Goal: Task Accomplishment & Management: Complete application form

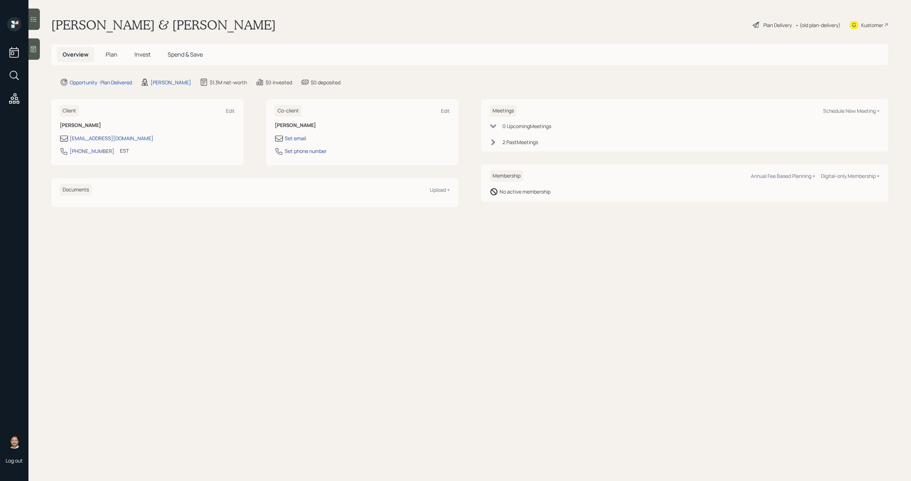
click at [776, 26] on div "Plan Delivery" at bounding box center [777, 24] width 28 height 7
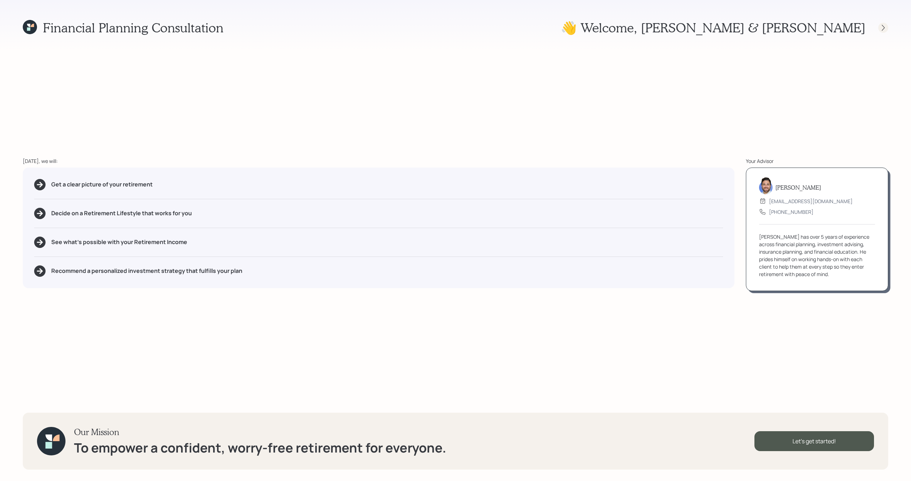
click at [886, 29] on icon at bounding box center [883, 27] width 7 height 7
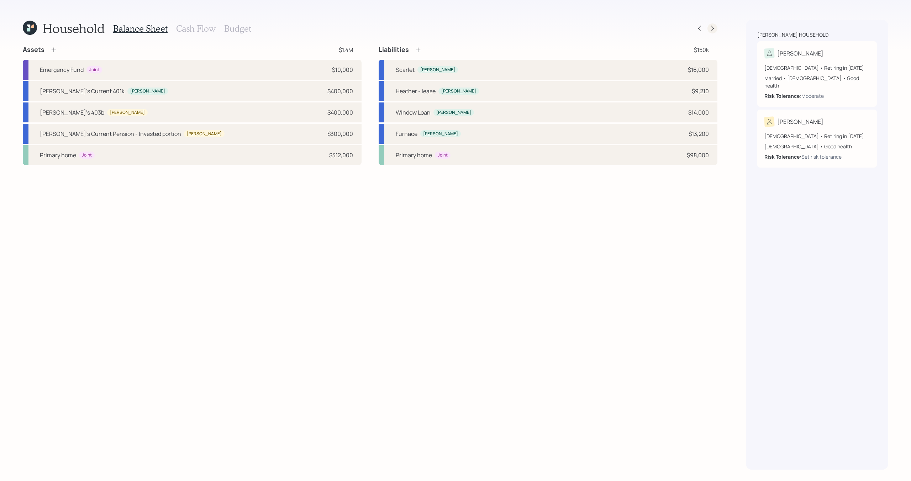
click at [711, 29] on icon at bounding box center [712, 28] width 7 height 7
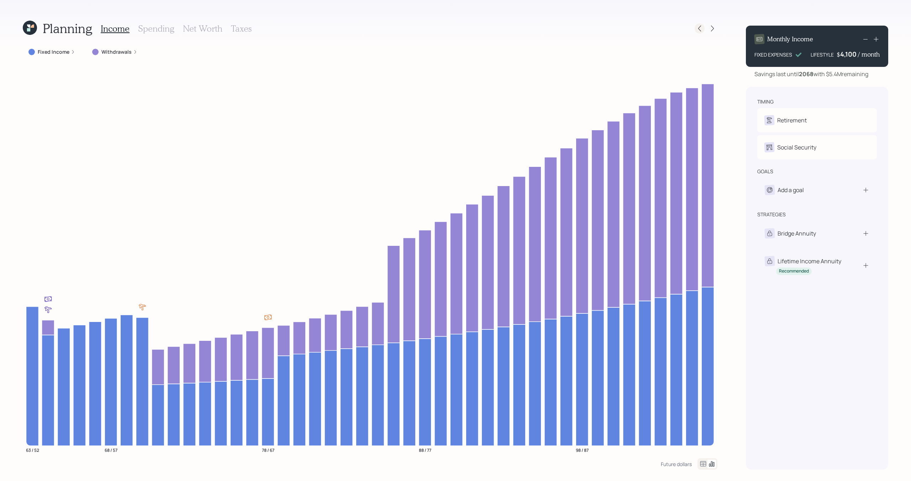
click at [700, 30] on icon at bounding box center [699, 28] width 7 height 7
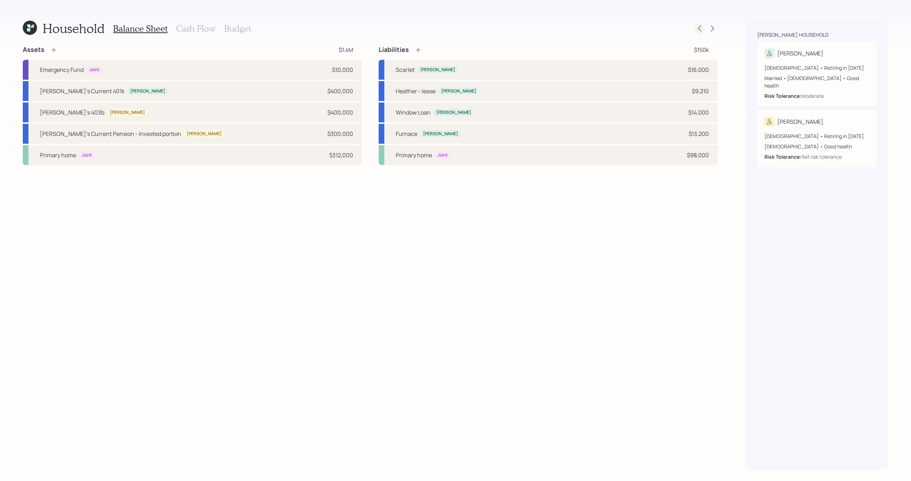
click at [700, 30] on icon at bounding box center [699, 28] width 7 height 7
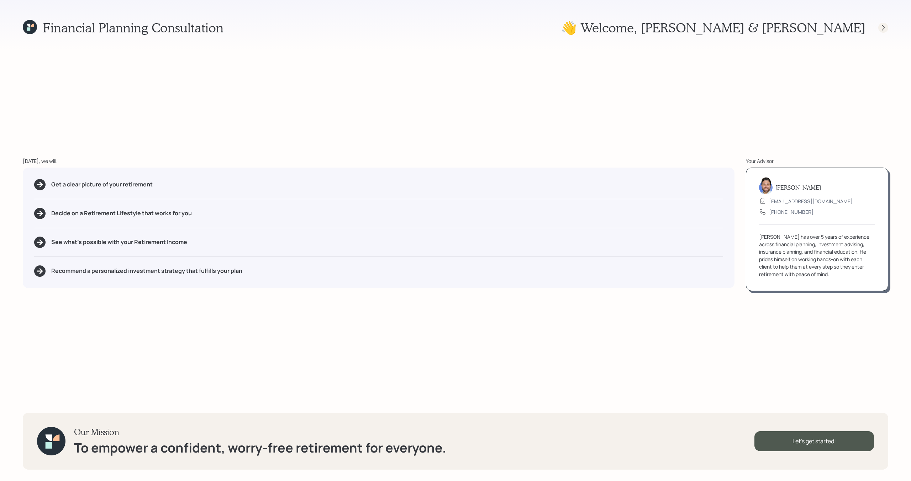
click at [880, 29] on icon at bounding box center [883, 27] width 7 height 7
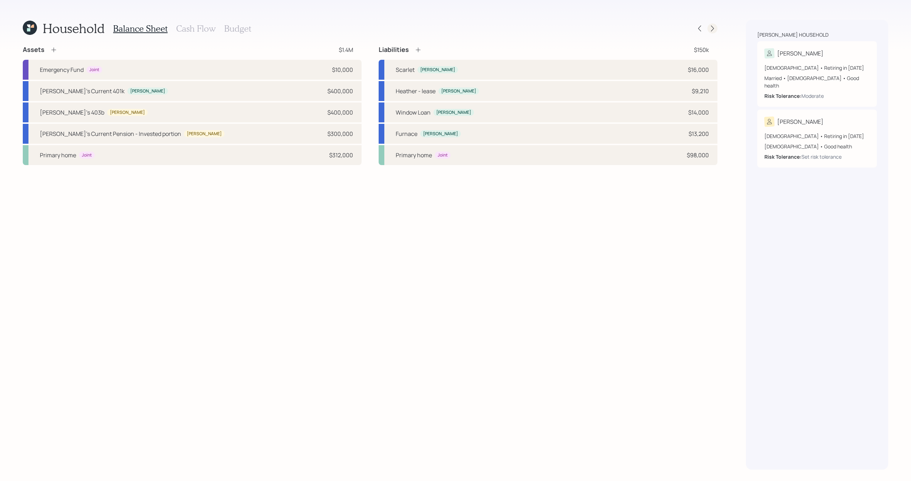
click at [711, 30] on icon at bounding box center [712, 28] width 7 height 7
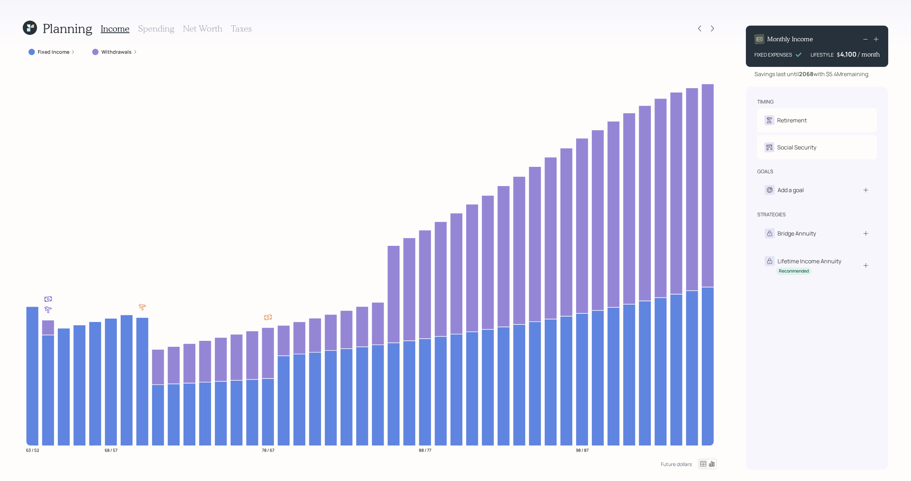
click at [166, 30] on h3 "Spending" at bounding box center [156, 28] width 36 height 10
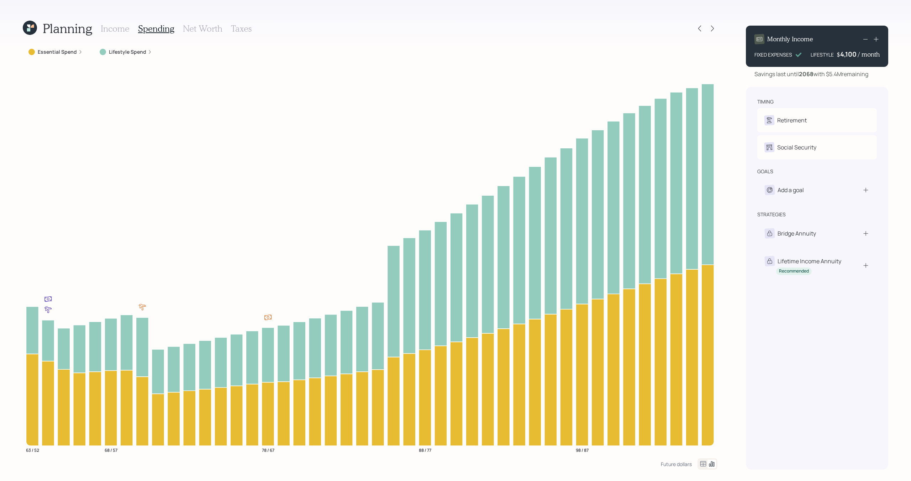
click at [72, 49] on label "Essential Spend" at bounding box center [57, 51] width 39 height 7
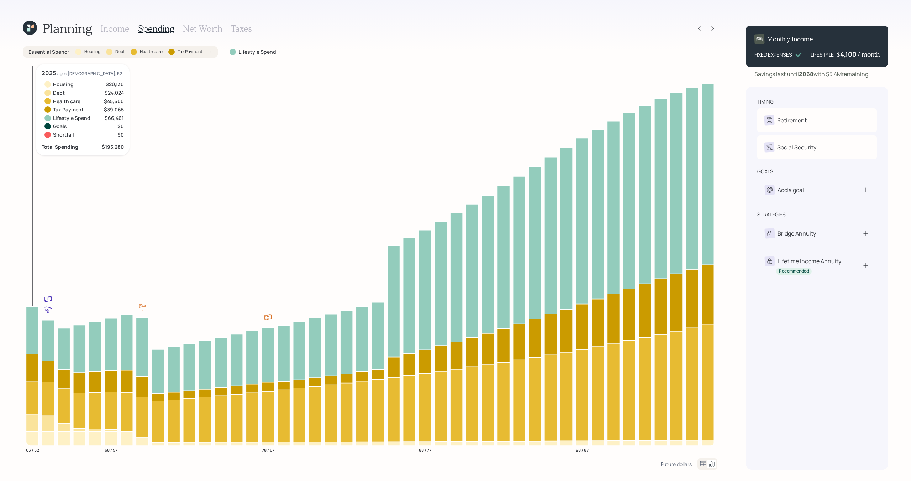
click at [32, 444] on icon at bounding box center [32, 438] width 12 height 14
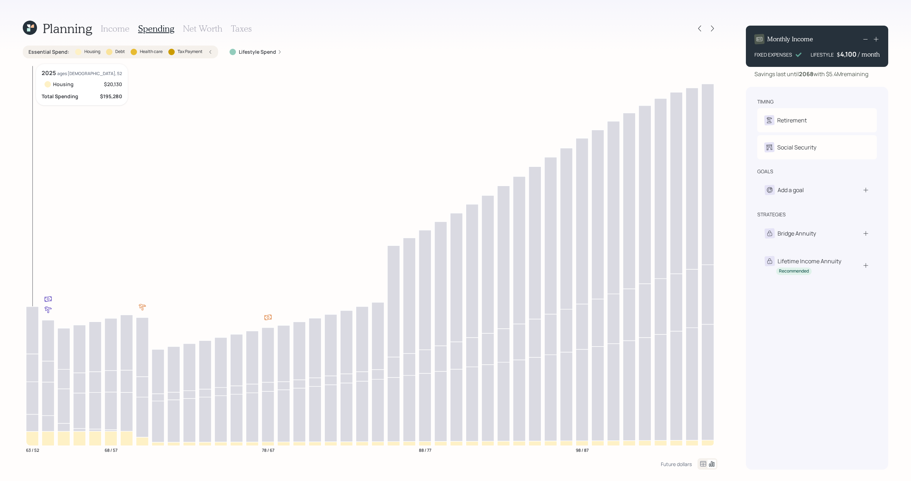
click at [32, 444] on icon at bounding box center [32, 438] width 12 height 14
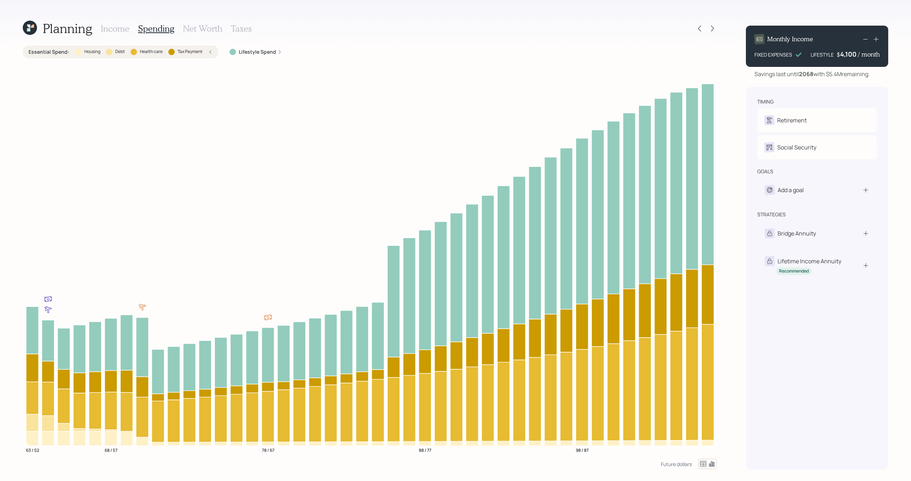
click at [204, 54] on div "Essential Spend : Housing Debt Health care Tax Payment" at bounding box center [120, 51] width 184 height 7
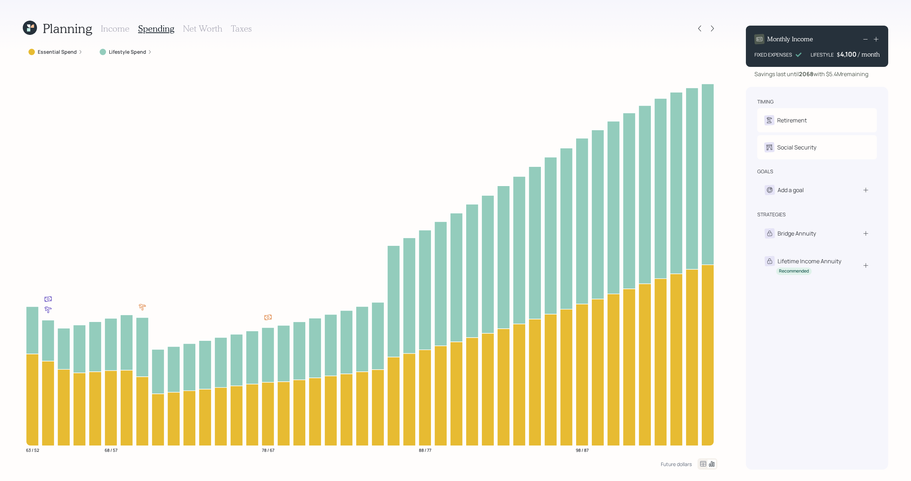
click at [123, 32] on h3 "Income" at bounding box center [115, 28] width 29 height 10
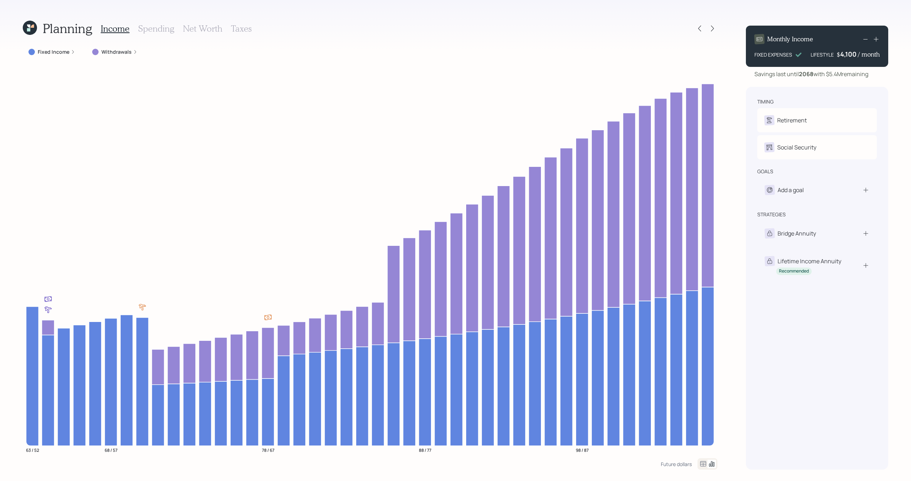
click at [59, 56] on div "Fixed Income" at bounding box center [52, 52] width 58 height 13
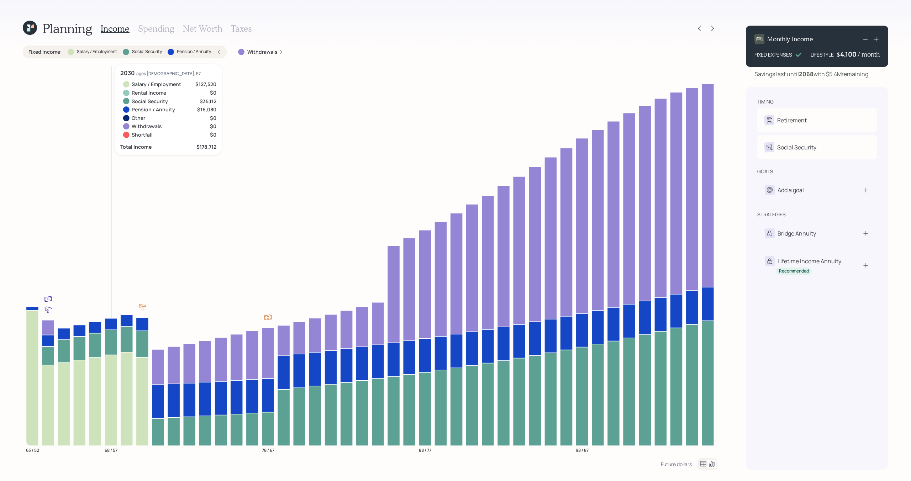
click at [111, 52] on label "Salary / Employment" at bounding box center [97, 52] width 40 height 6
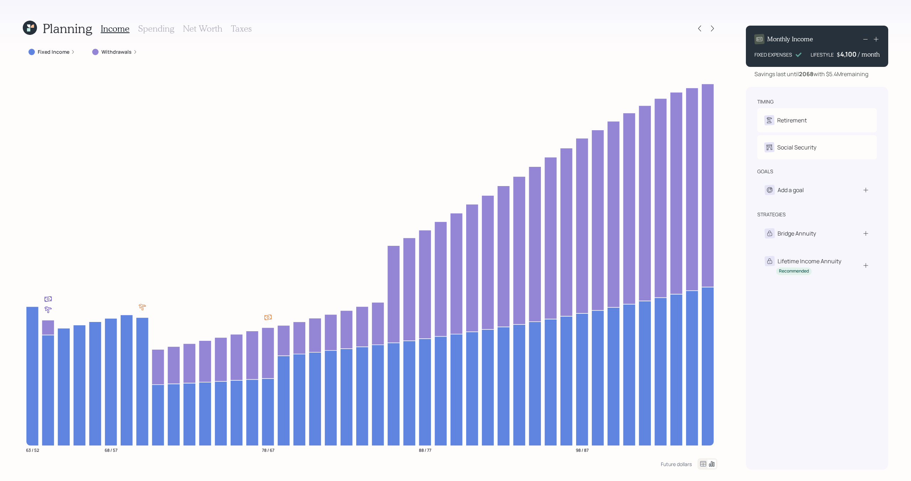
click at [29, 24] on icon at bounding box center [29, 28] width 17 height 17
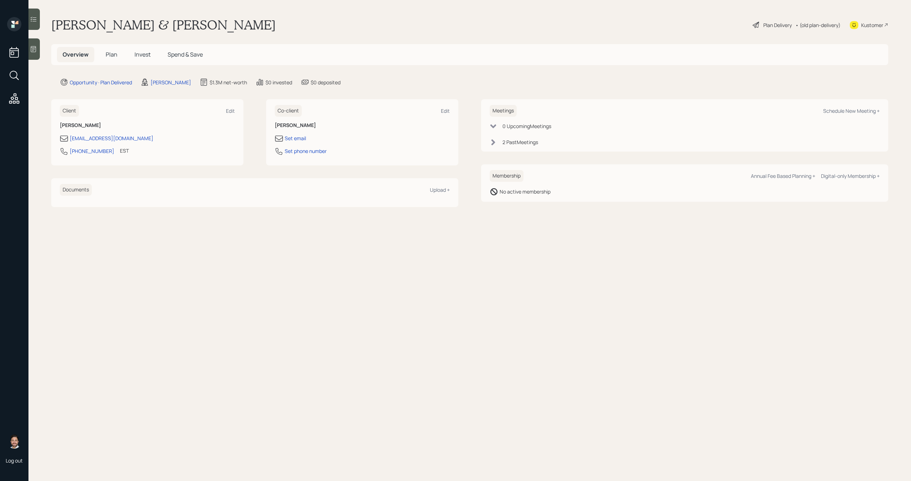
click at [116, 58] on span "Plan" at bounding box center [112, 55] width 12 height 8
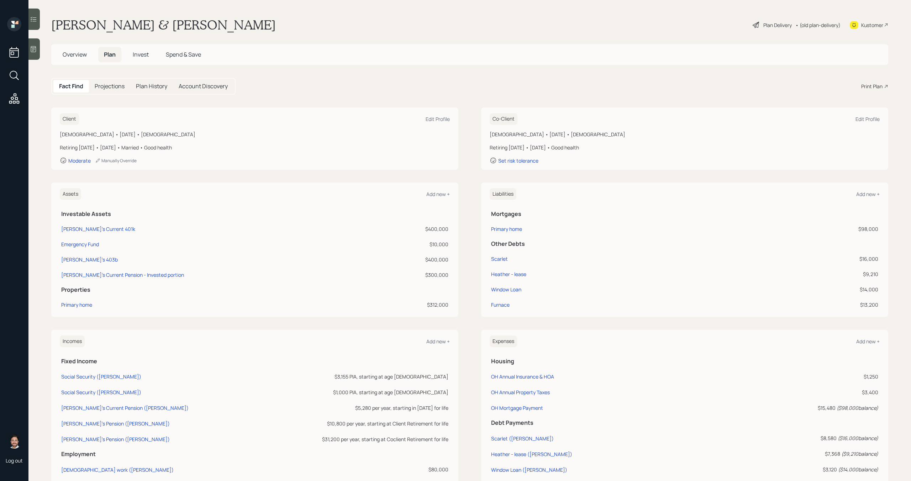
click at [72, 58] on h5 "Overview" at bounding box center [75, 54] width 36 height 15
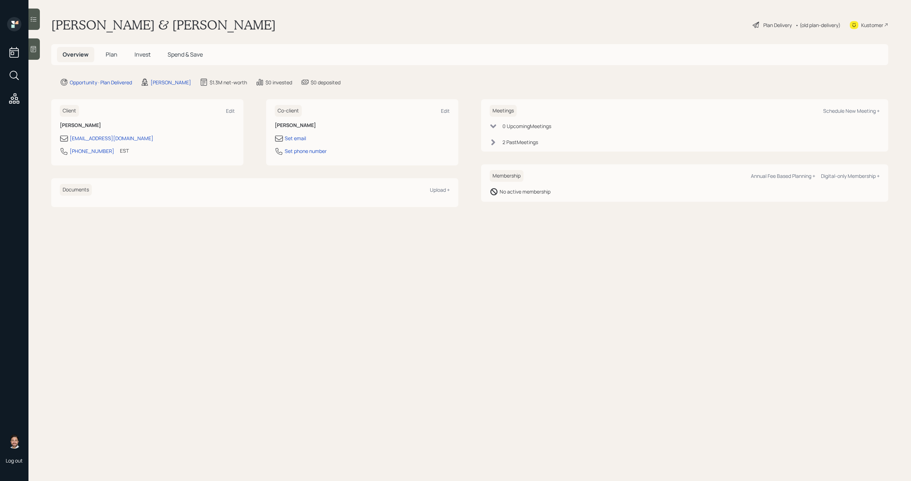
click at [776, 24] on div "Plan Delivery" at bounding box center [777, 24] width 28 height 7
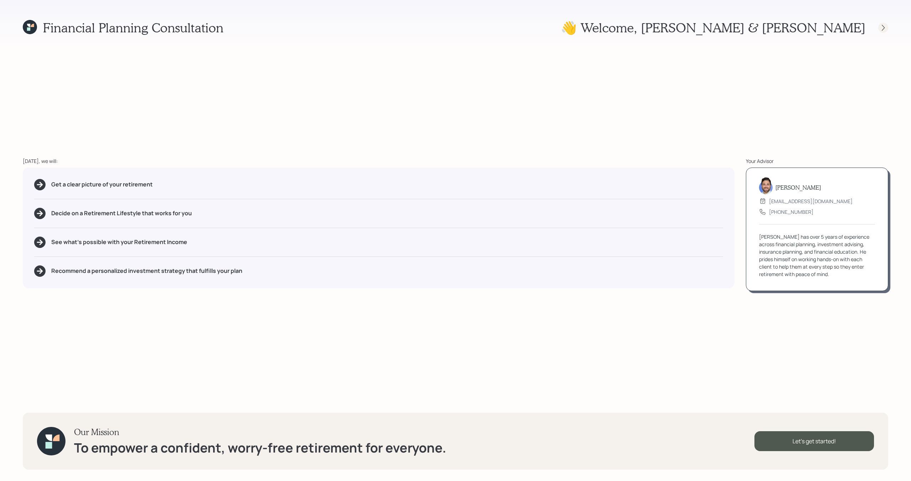
click at [884, 27] on icon at bounding box center [883, 28] width 3 height 6
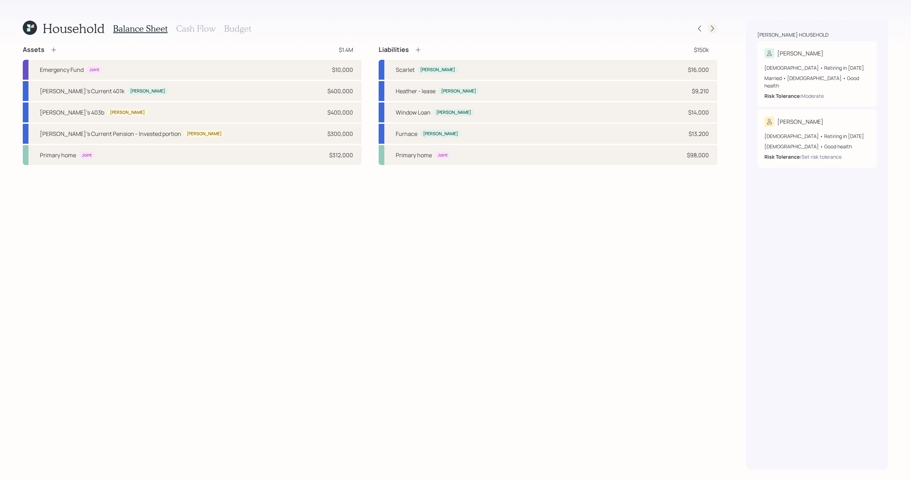
click at [711, 26] on icon at bounding box center [712, 28] width 7 height 7
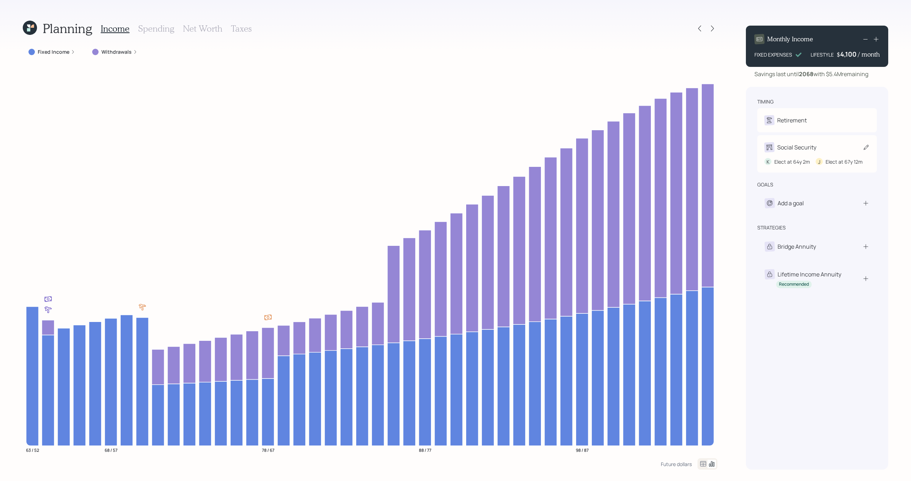
click at [793, 146] on div "Social Security" at bounding box center [796, 147] width 39 height 9
select select "2"
select select "12"
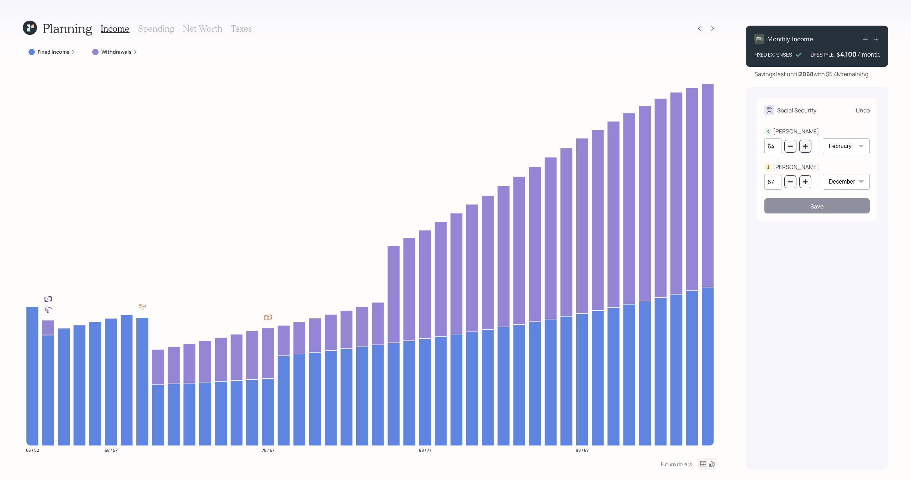
click at [804, 147] on icon "button" at bounding box center [806, 146] width 6 height 6
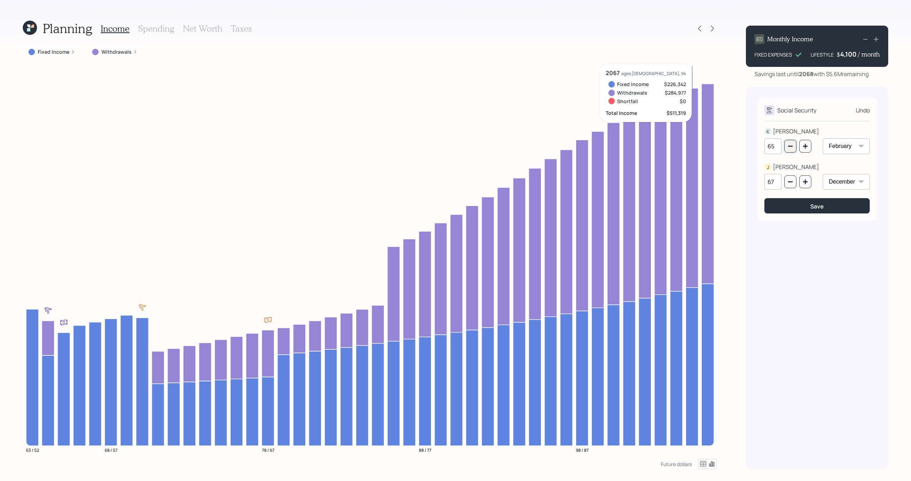
click at [788, 146] on icon "button" at bounding box center [790, 146] width 5 height 1
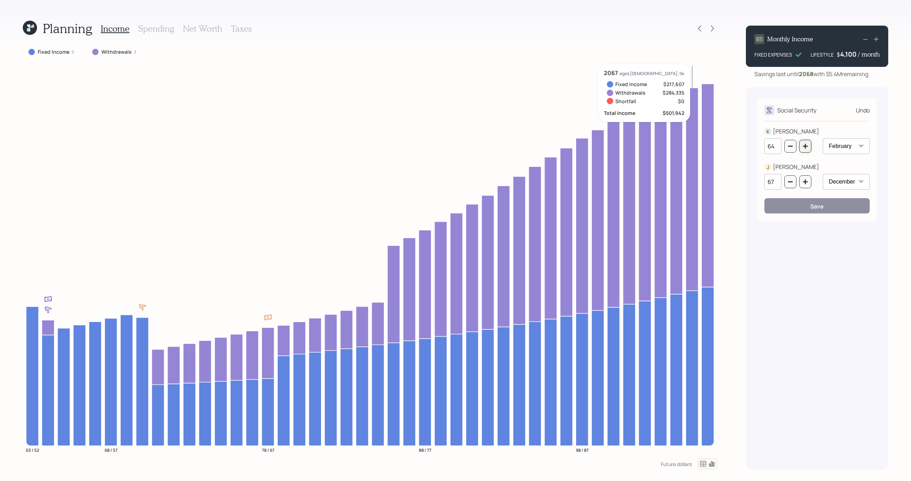
click at [805, 147] on icon "button" at bounding box center [805, 146] width 5 height 5
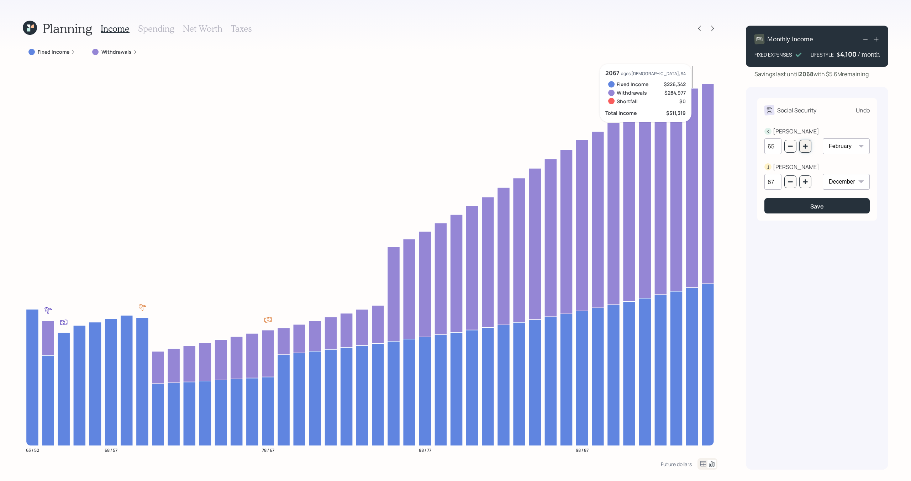
click at [805, 147] on icon "button" at bounding box center [805, 146] width 5 height 5
type input "67"
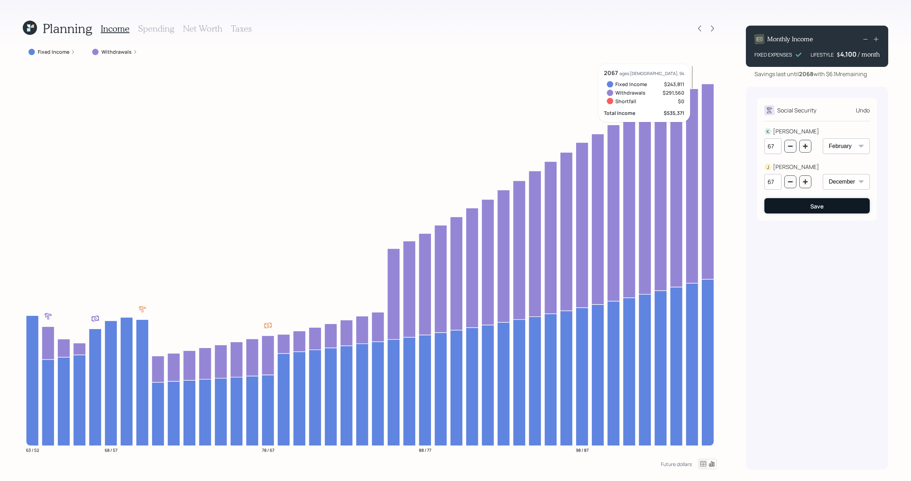
click at [805, 210] on button "Save" at bounding box center [816, 205] width 105 height 15
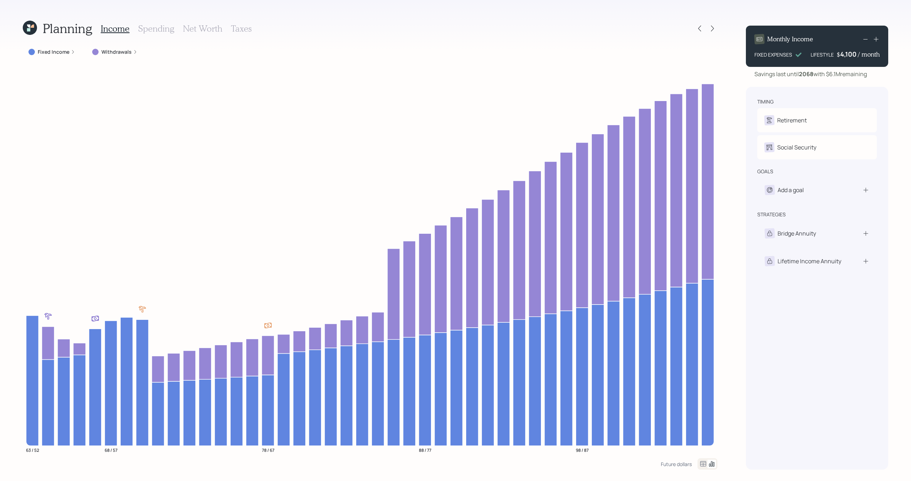
click at [118, 53] on label "Withdrawals" at bounding box center [116, 51] width 30 height 7
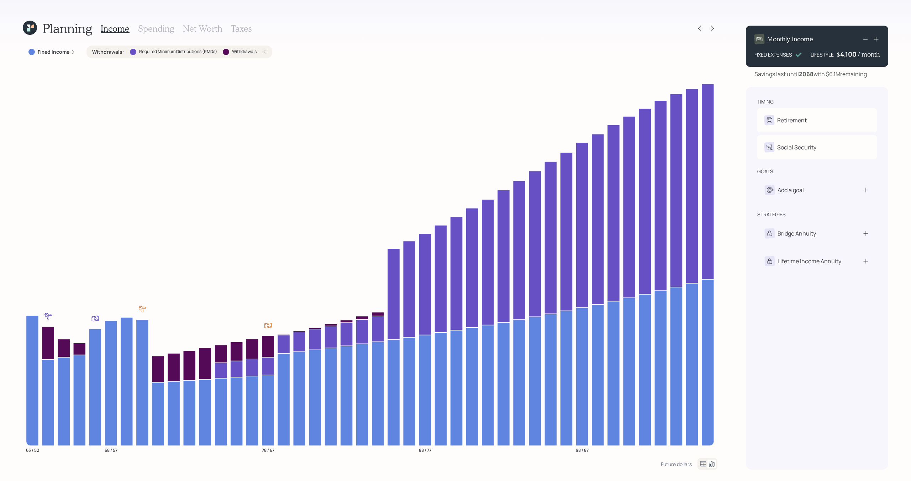
click at [118, 52] on label "Withdrawals :" at bounding box center [108, 51] width 32 height 7
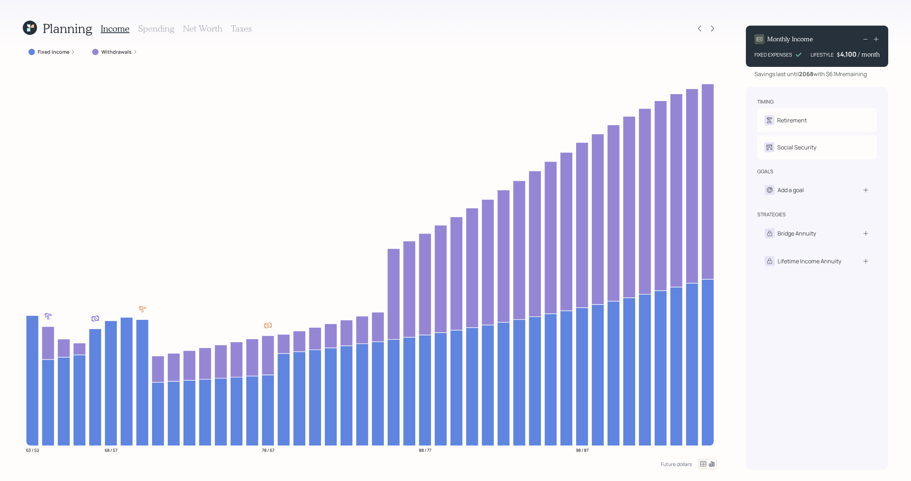
click at [33, 31] on icon at bounding box center [30, 28] width 14 height 14
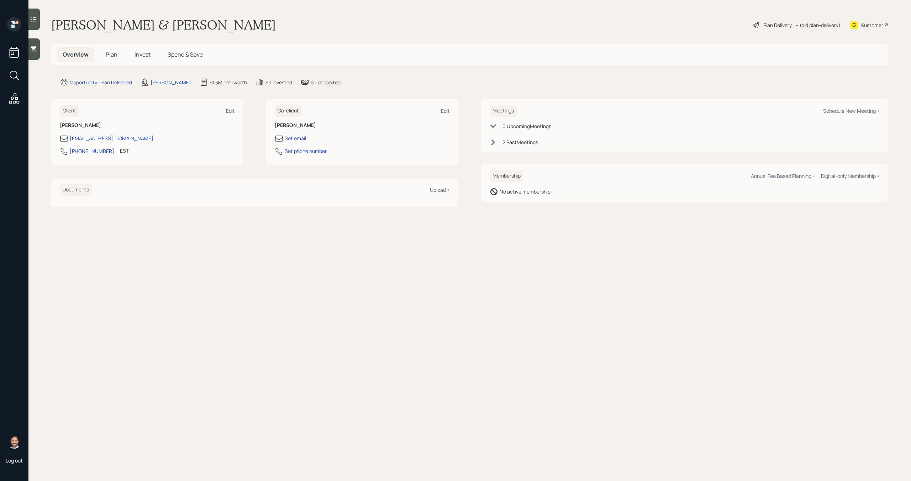
click at [110, 56] on span "Plan" at bounding box center [112, 55] width 12 height 8
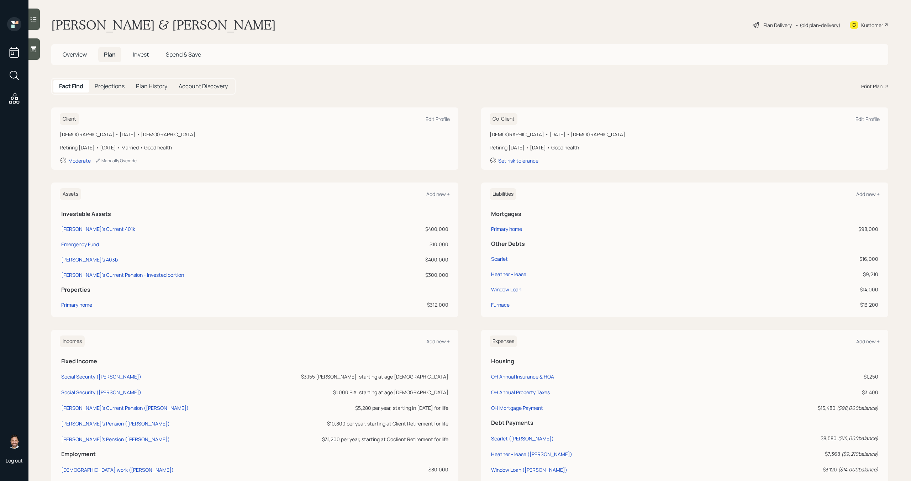
click at [773, 21] on div "Plan Delivery" at bounding box center [777, 24] width 28 height 7
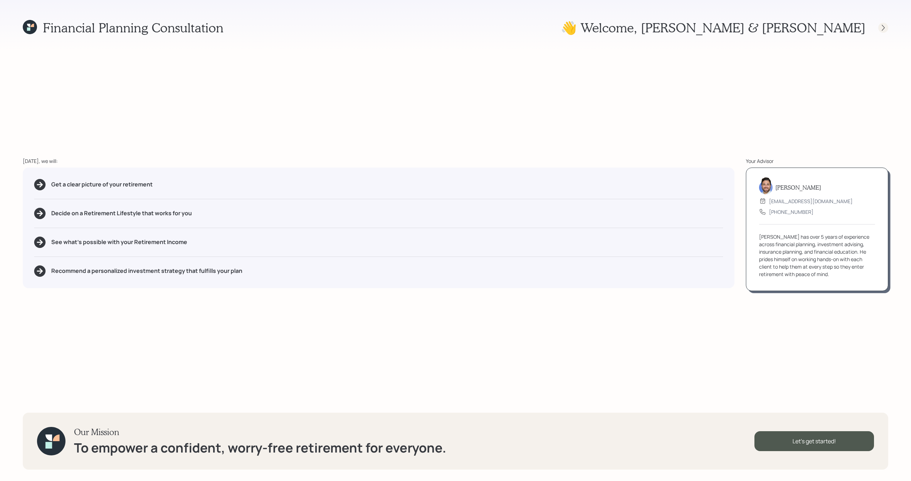
click at [885, 26] on icon at bounding box center [883, 27] width 7 height 7
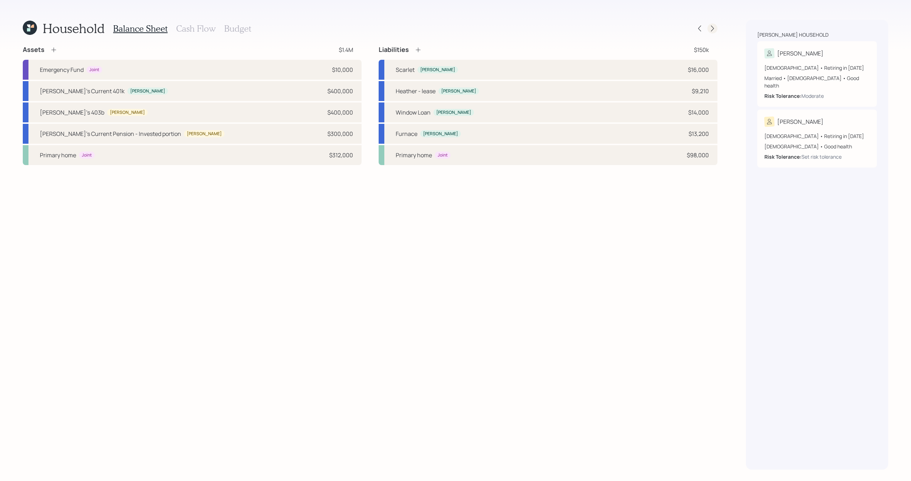
click at [711, 27] on icon at bounding box center [712, 28] width 7 height 7
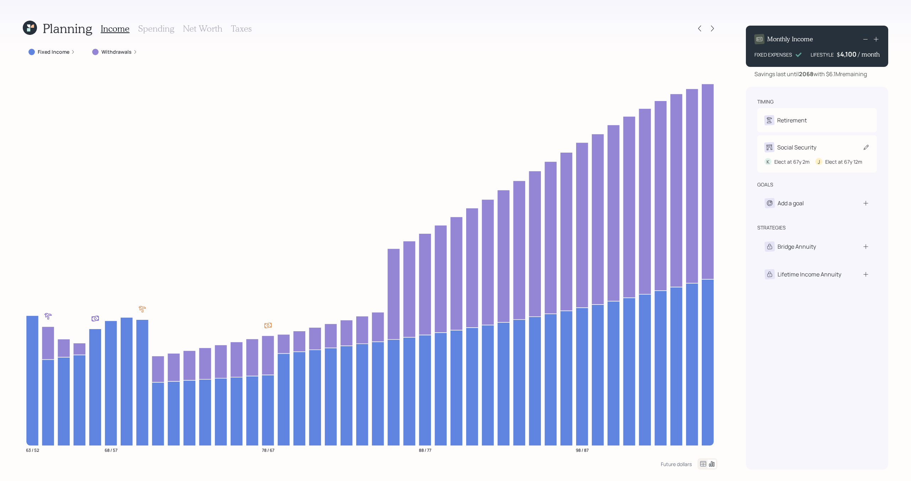
click at [796, 157] on div "Social Security K Elect at 67y 2m J Elect at 67y 12m" at bounding box center [817, 153] width 120 height 37
select select "2"
select select "12"
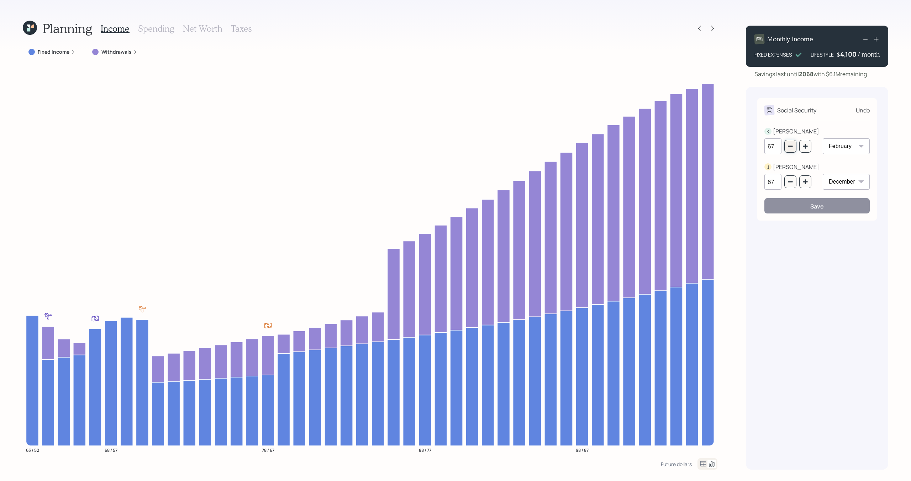
click at [786, 149] on button "button" at bounding box center [790, 146] width 12 height 13
type input "64"
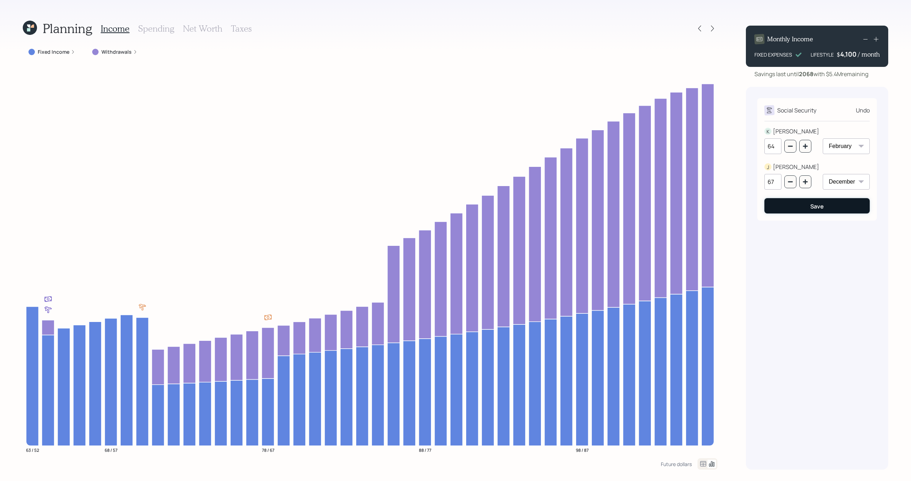
click at [839, 205] on button "Save" at bounding box center [816, 205] width 105 height 15
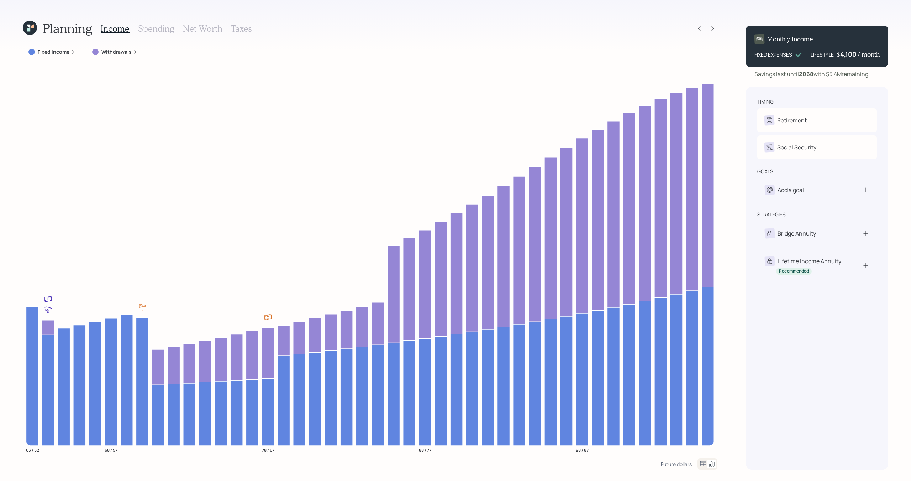
click at [25, 32] on icon at bounding box center [30, 28] width 14 height 14
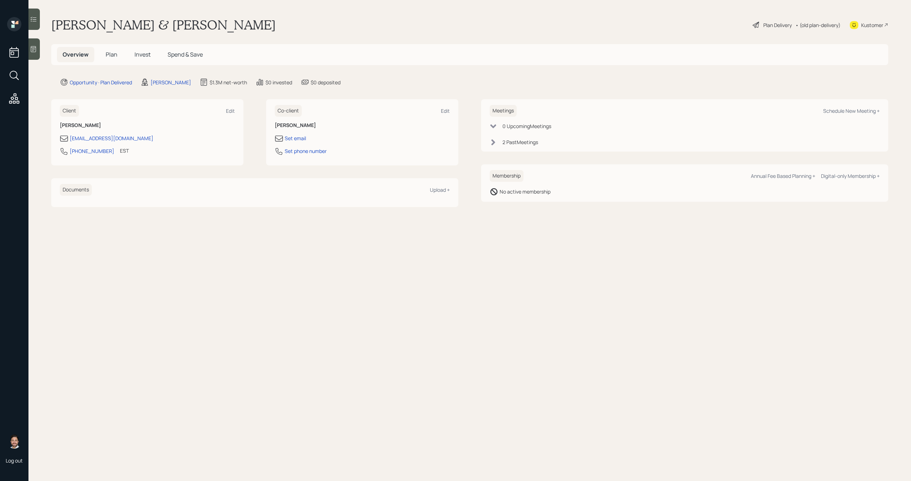
click at [112, 57] on span "Plan" at bounding box center [112, 55] width 12 height 8
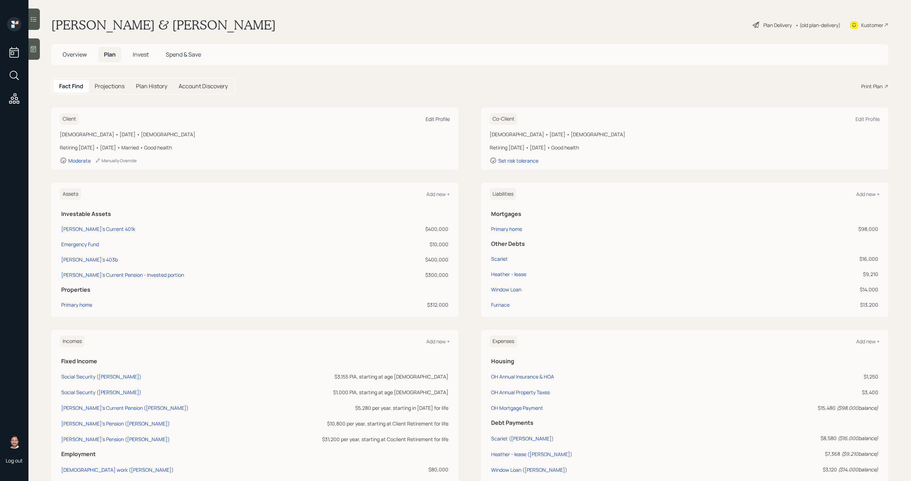
click at [433, 120] on div "Edit Profile" at bounding box center [438, 119] width 24 height 7
select select "good"
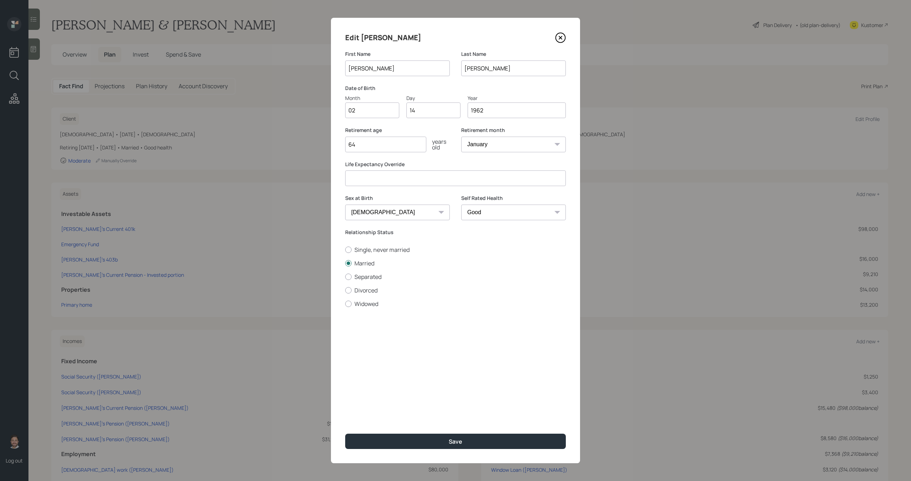
click at [383, 184] on input "number" at bounding box center [455, 178] width 221 height 16
type input "95"
click at [396, 438] on button "Save" at bounding box center [455, 441] width 221 height 15
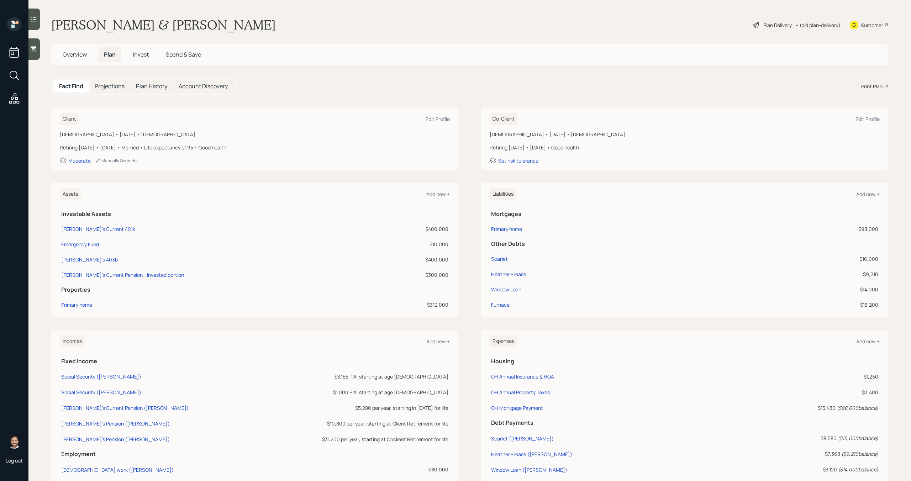
click at [775, 28] on div "Plan Delivery" at bounding box center [772, 25] width 41 height 9
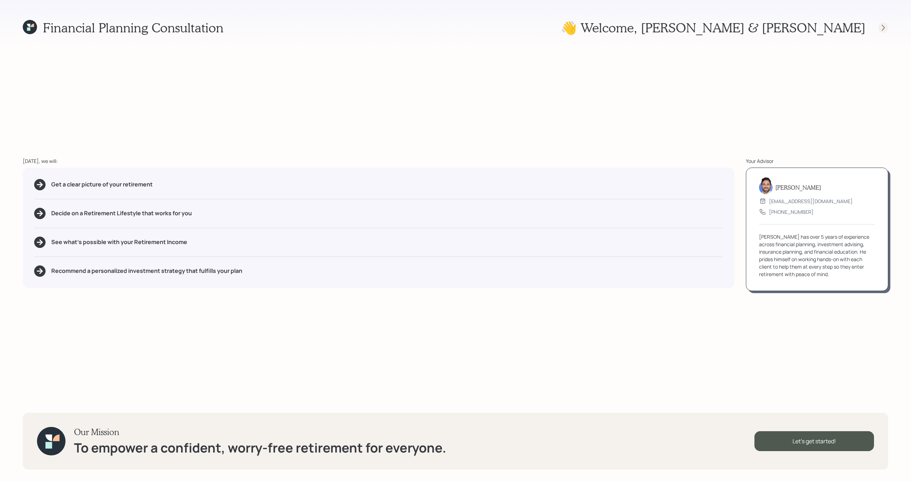
click at [886, 27] on icon at bounding box center [883, 27] width 7 height 7
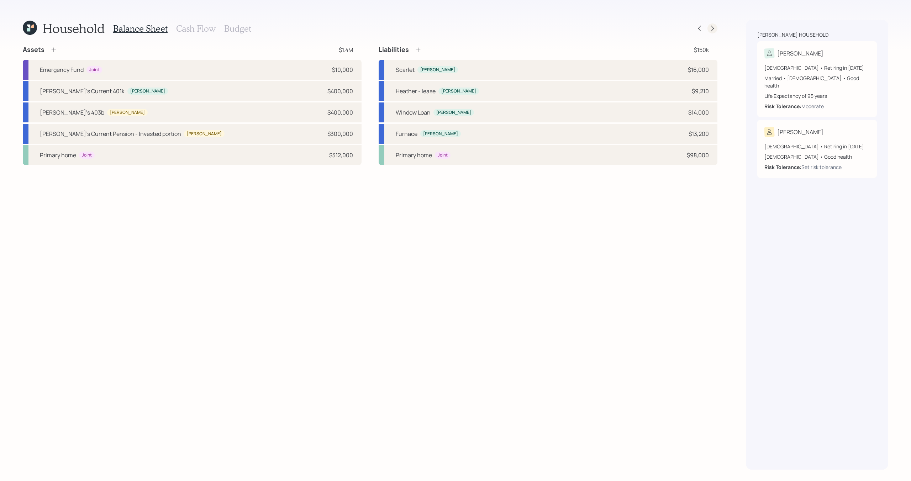
click at [716, 30] on div at bounding box center [713, 28] width 10 height 10
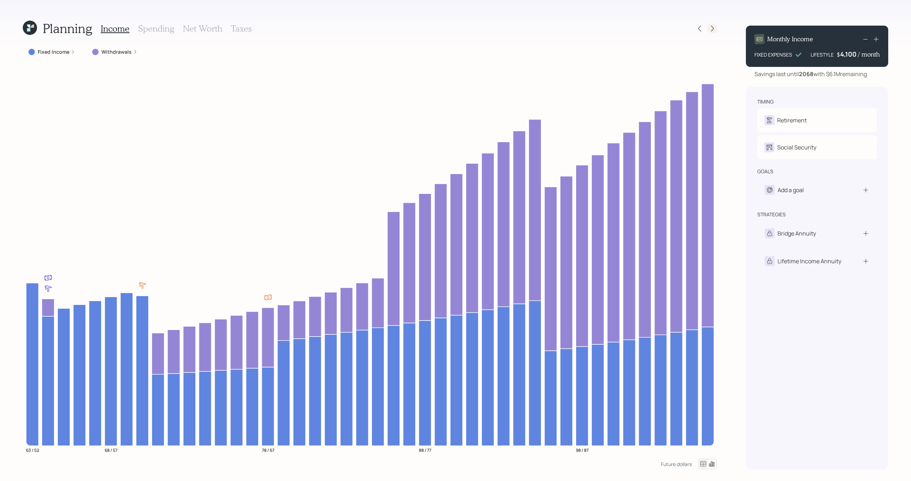
click at [714, 29] on icon at bounding box center [712, 28] width 7 height 7
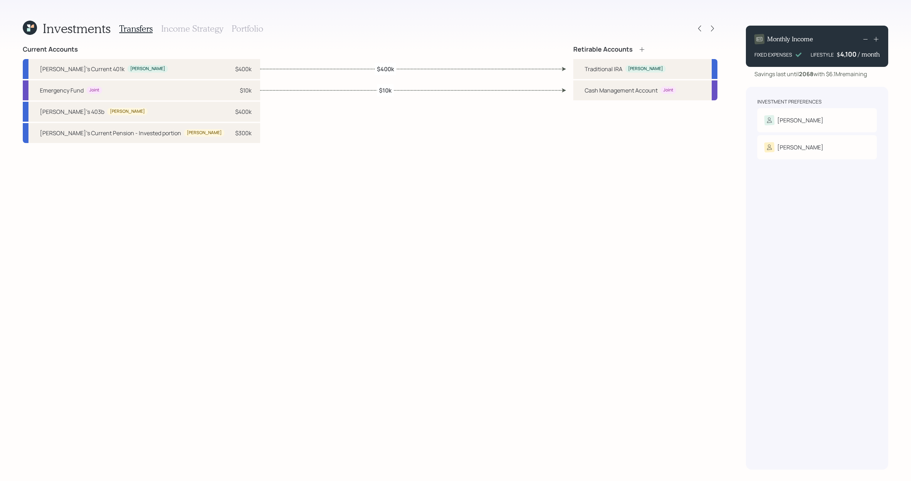
click at [714, 29] on icon at bounding box center [712, 28] width 7 height 7
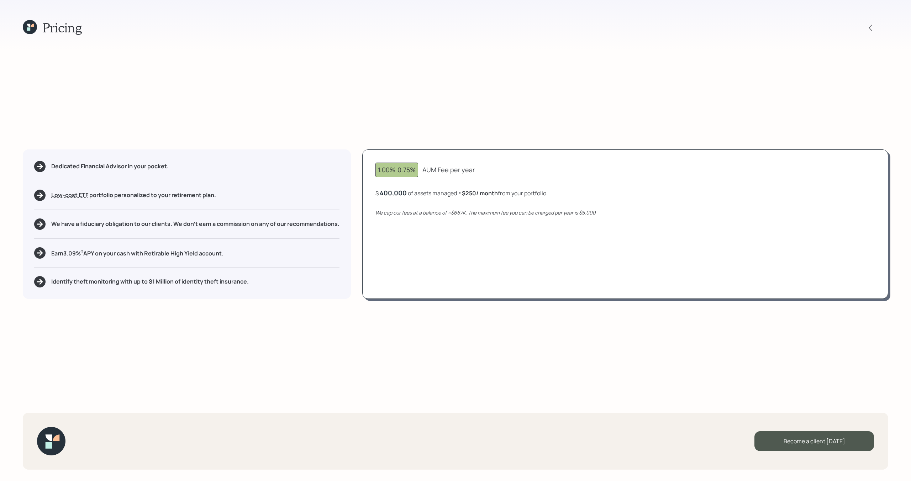
click at [31, 28] on icon at bounding box center [30, 27] width 14 height 14
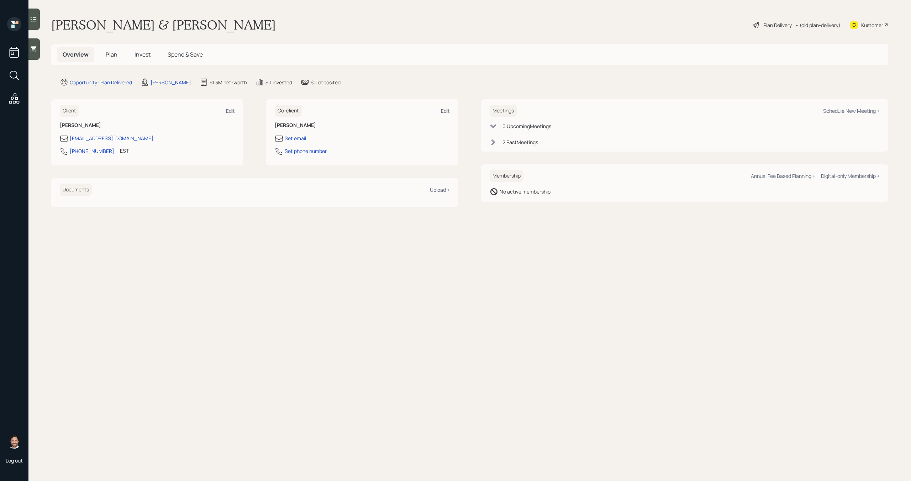
click at [109, 56] on span "Plan" at bounding box center [112, 55] width 12 height 8
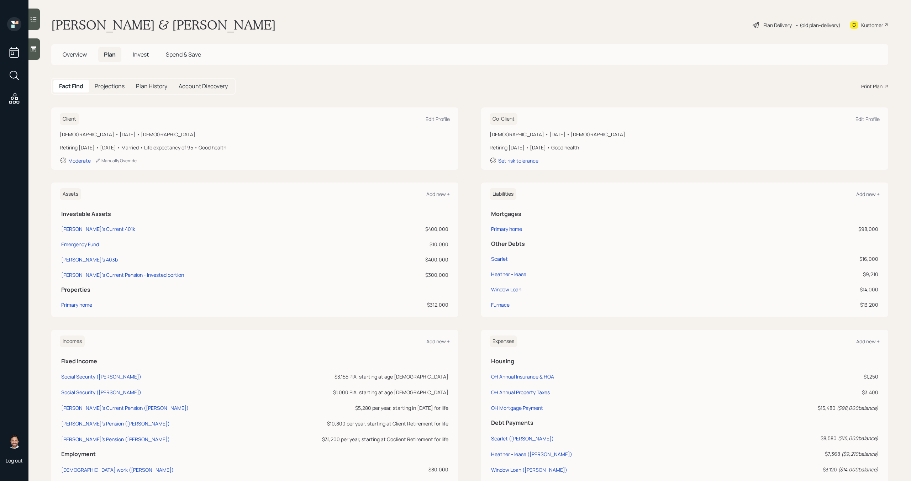
click at [136, 56] on span "Invest" at bounding box center [141, 55] width 16 height 8
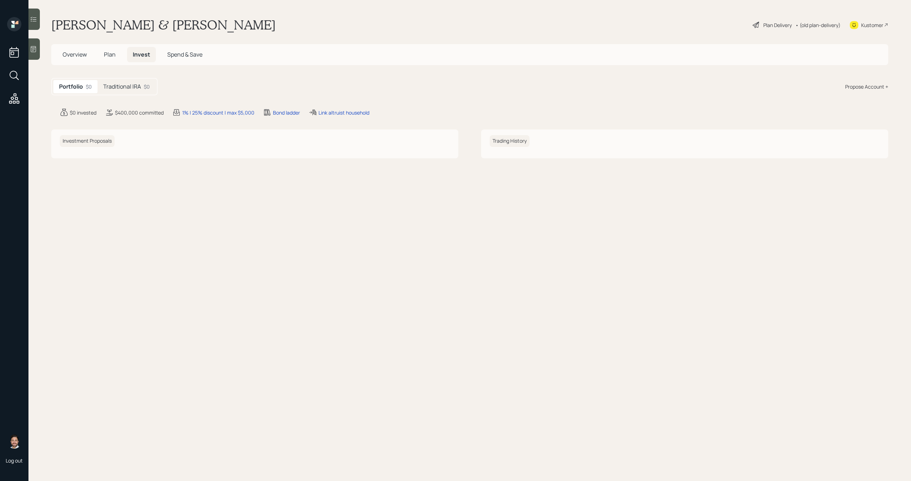
click at [114, 55] on span "Plan" at bounding box center [110, 55] width 12 height 8
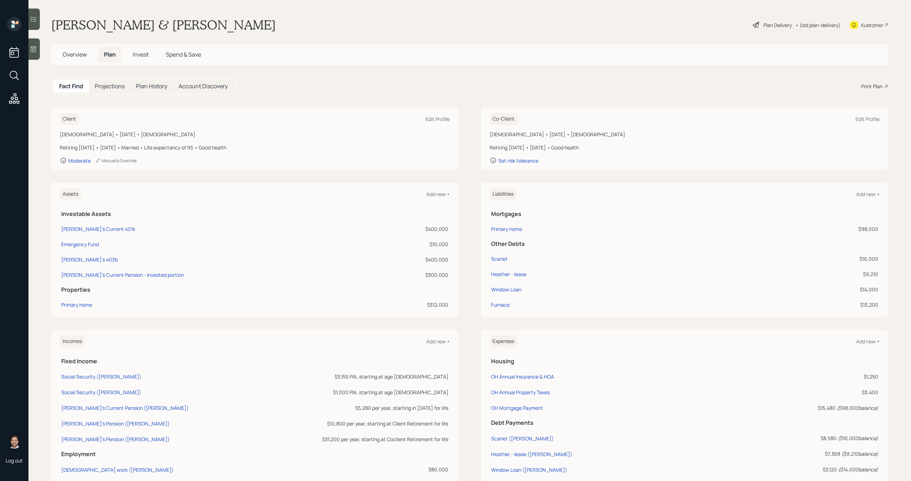
click at [776, 27] on div "Plan Delivery" at bounding box center [777, 24] width 28 height 7
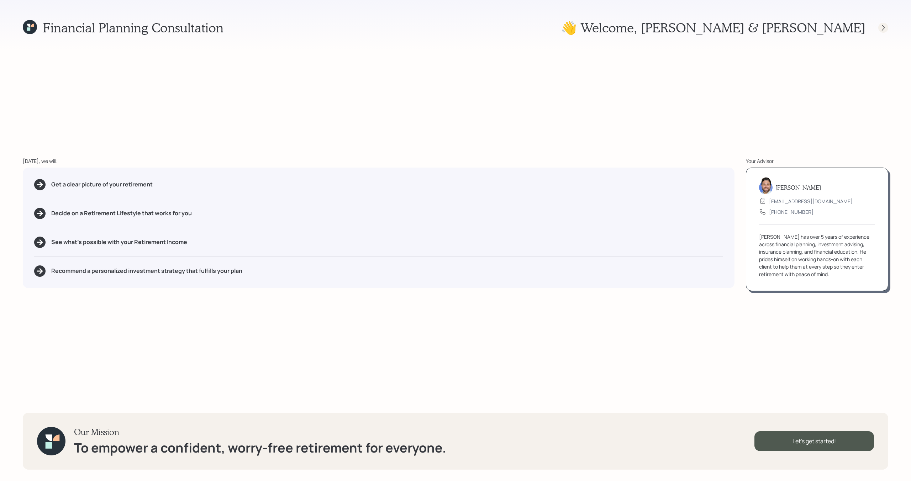
click at [886, 27] on icon at bounding box center [883, 27] width 7 height 7
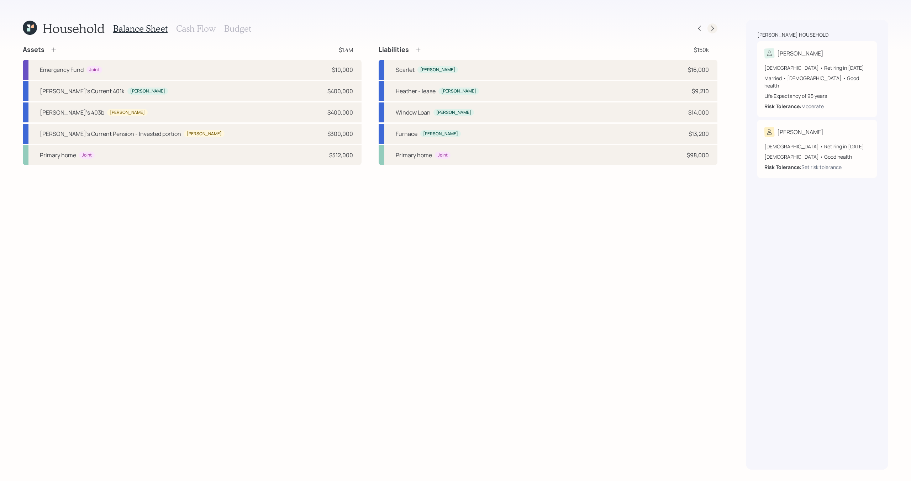
click at [715, 30] on icon at bounding box center [712, 28] width 7 height 7
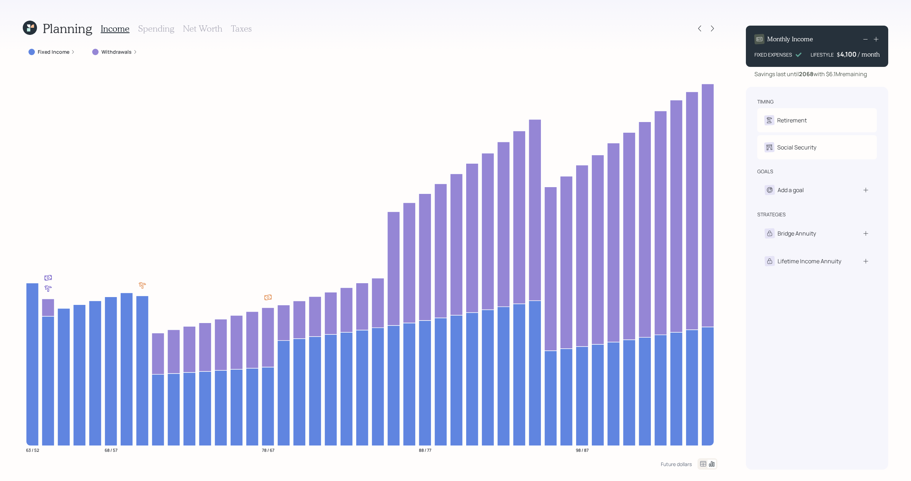
click at [715, 30] on icon at bounding box center [712, 28] width 7 height 7
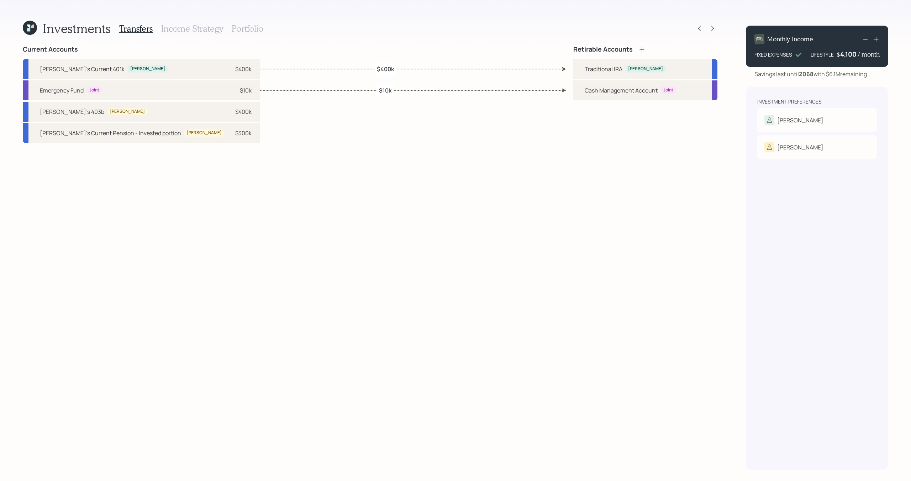
click at [715, 30] on icon at bounding box center [712, 28] width 7 height 7
click at [701, 26] on icon at bounding box center [699, 28] width 7 height 7
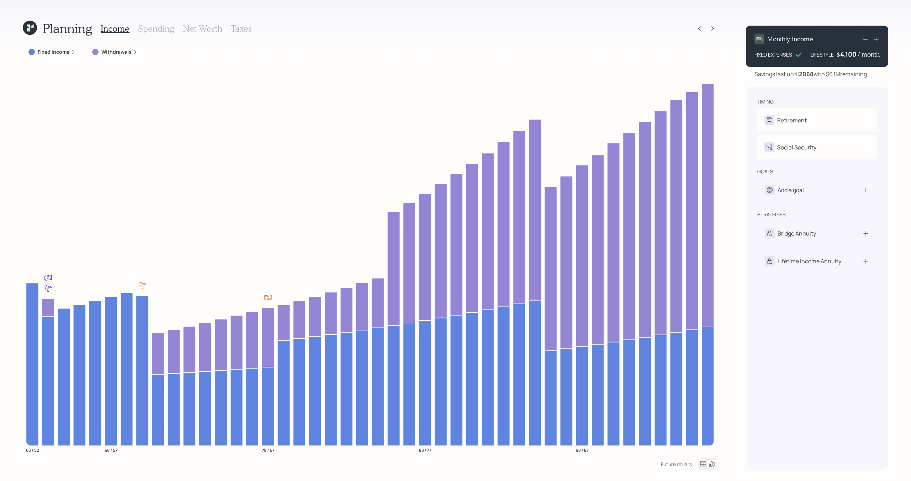
click at [207, 31] on h3 "Net Worth" at bounding box center [203, 28] width 40 height 10
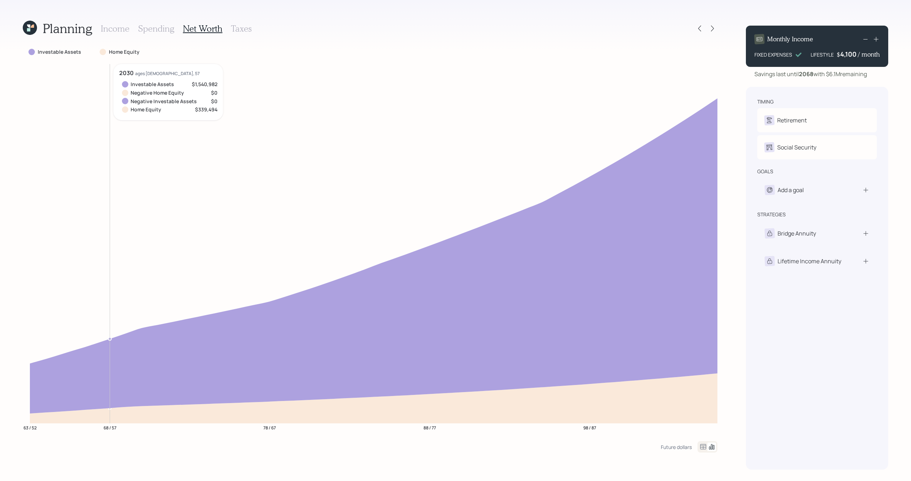
click at [113, 28] on h3 "Income" at bounding box center [115, 28] width 29 height 10
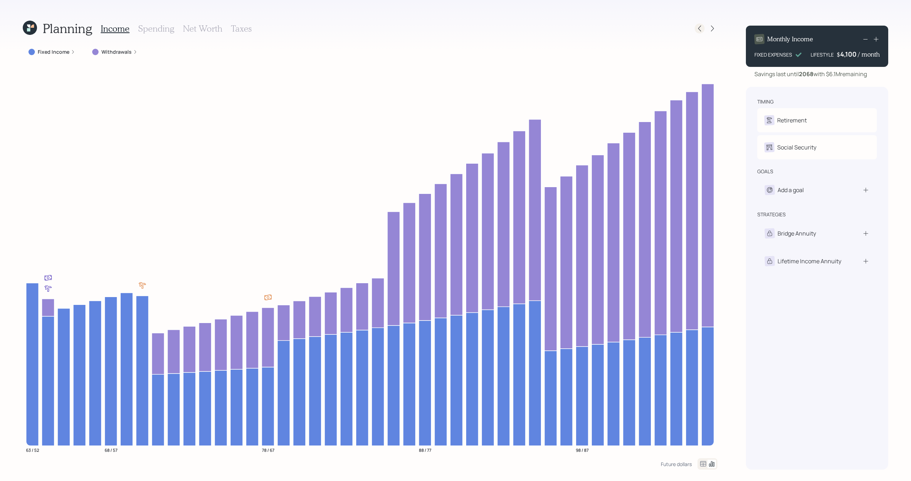
click at [698, 29] on icon at bounding box center [699, 28] width 7 height 7
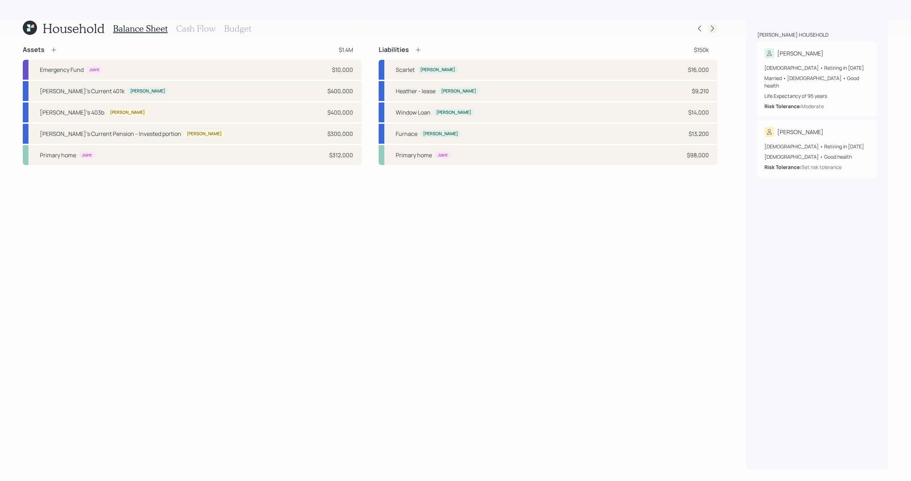
click at [712, 27] on icon at bounding box center [712, 28] width 7 height 7
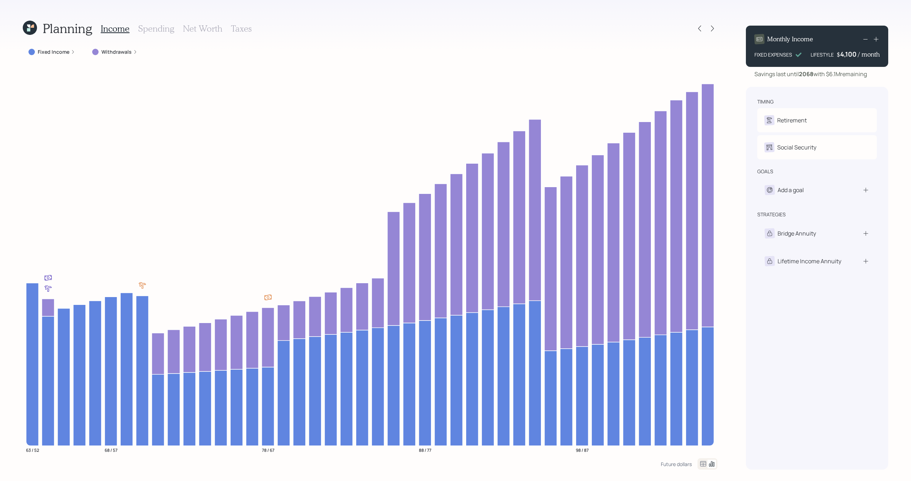
click at [712, 27] on icon at bounding box center [712, 28] width 7 height 7
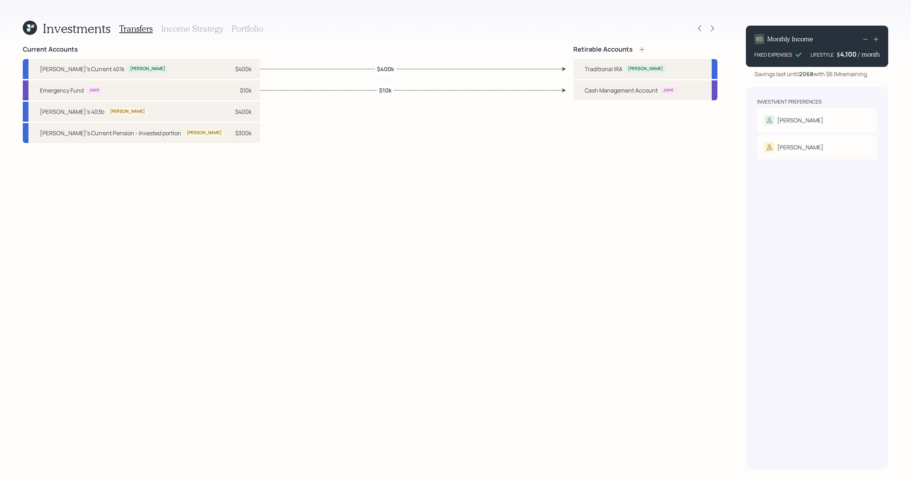
click at [712, 27] on icon at bounding box center [712, 28] width 7 height 7
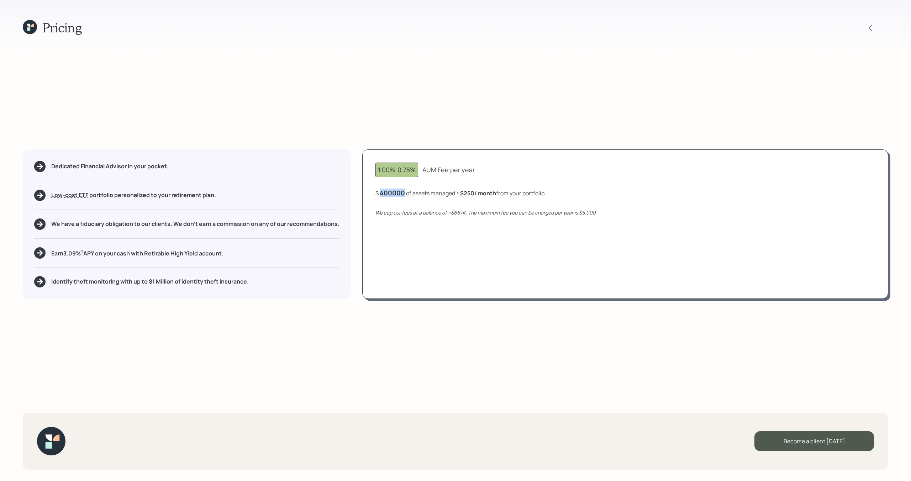
drag, startPoint x: 408, startPoint y: 193, endPoint x: 380, endPoint y: 193, distance: 27.8
click at [379, 193] on div "$ 400000 of assets managed ≈ $250 / month from your portfolio ." at bounding box center [460, 193] width 170 height 9
click at [396, 272] on div "1.00% 0.75% AUM Fee per year $ 120,000 of assets managed ≈ $75 / month from you…" at bounding box center [625, 223] width 526 height 149
click at [404, 193] on div "120,000" at bounding box center [393, 193] width 26 height 9
click at [437, 273] on div "1.00% 0.75% Base AUM Fee per year $ 1,200,000 of assets managed ≈ $417 / month …" at bounding box center [625, 223] width 526 height 149
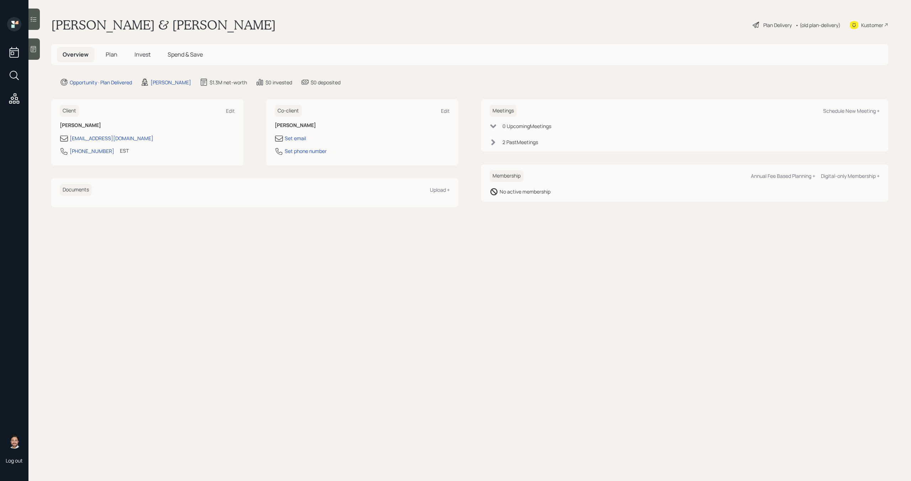
click at [112, 54] on span "Plan" at bounding box center [112, 55] width 12 height 8
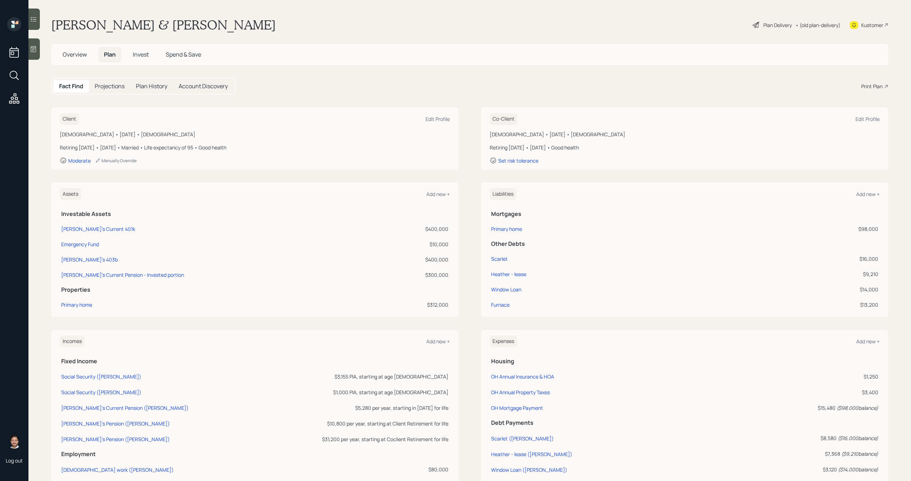
click at [767, 26] on div "Plan Delivery" at bounding box center [777, 24] width 28 height 7
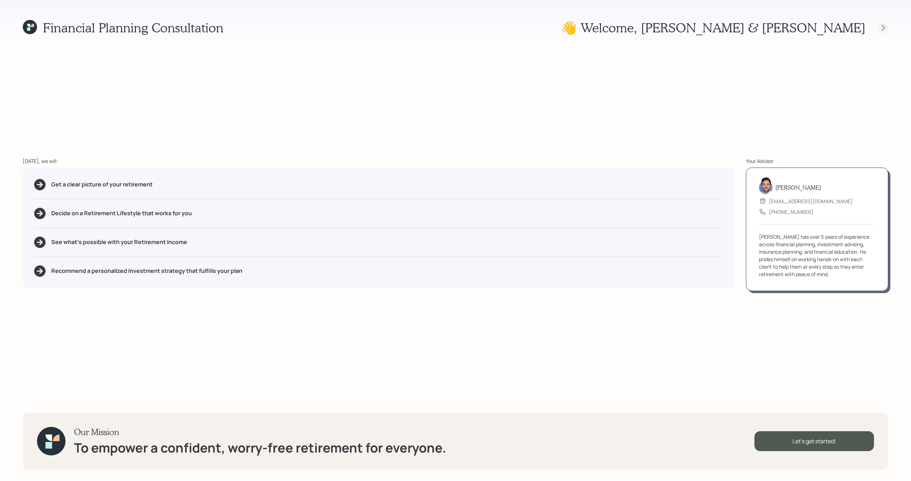
click at [881, 29] on icon at bounding box center [883, 27] width 7 height 7
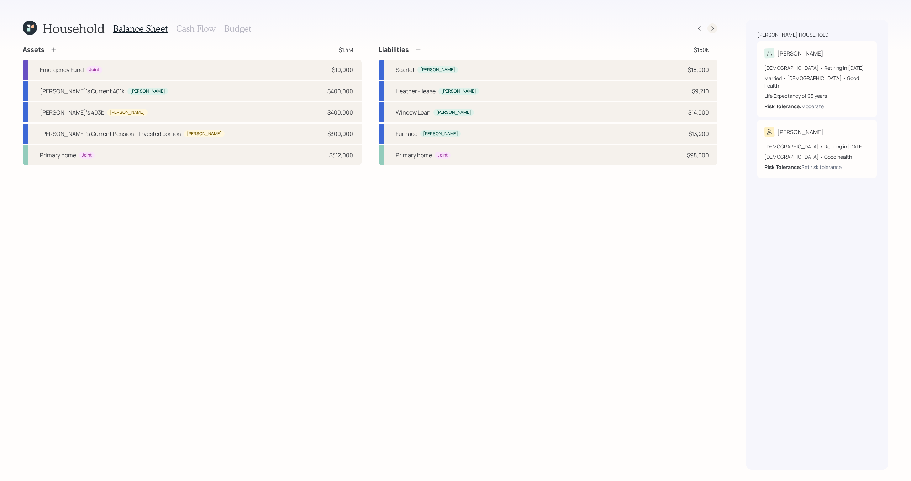
click at [713, 28] on icon at bounding box center [712, 29] width 3 height 6
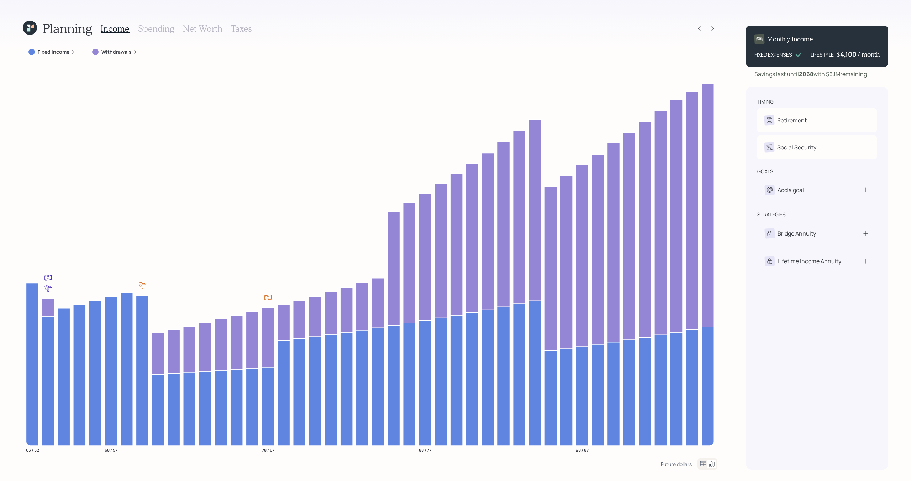
click at [35, 27] on icon at bounding box center [30, 28] width 14 height 14
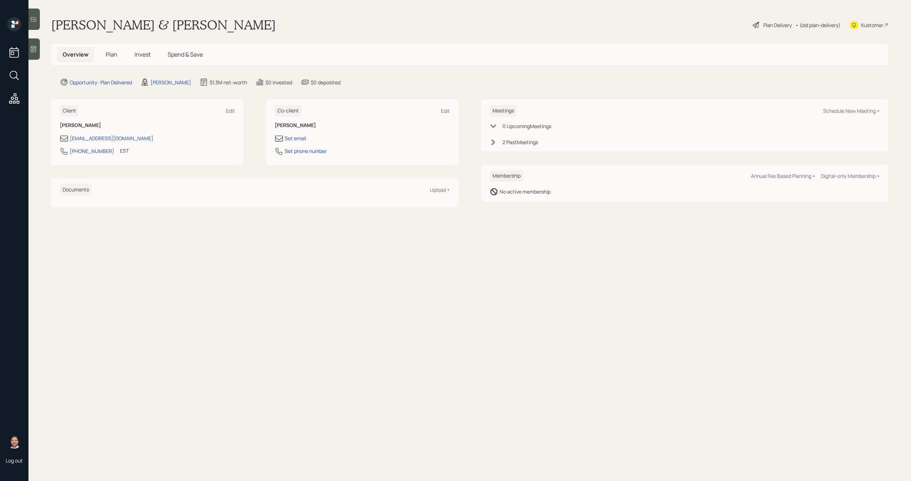
click at [111, 53] on span "Plan" at bounding box center [112, 55] width 12 height 8
